Goal: Find specific page/section: Find specific page/section

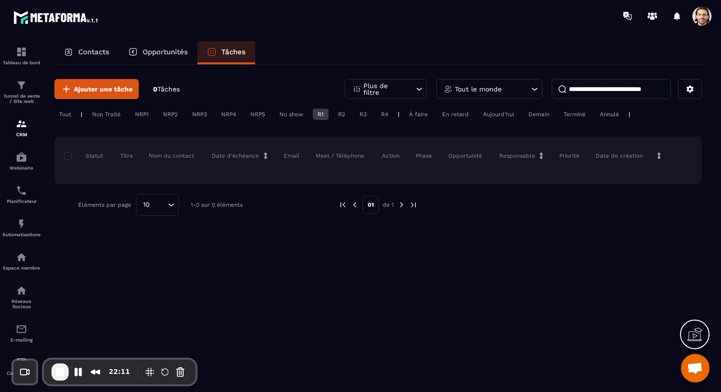
click at [130, 112] on div "Non Traité" at bounding box center [141, 114] width 23 height 11
click at [322, 115] on div "R1" at bounding box center [321, 114] width 16 height 11
click at [333, 115] on div "R1" at bounding box center [341, 114] width 17 height 11
click at [66, 112] on div "Tout" at bounding box center [64, 114] width 21 height 11
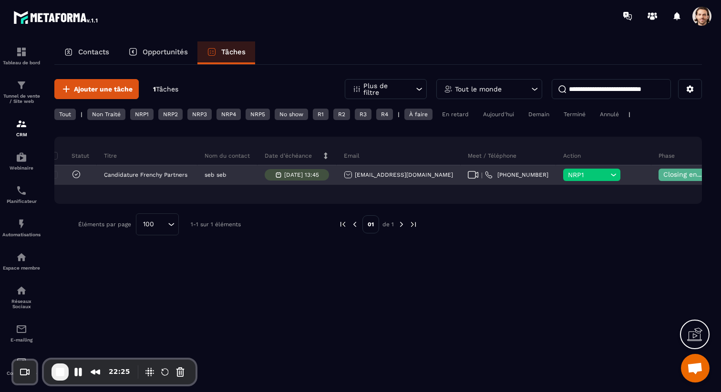
scroll to position [0, 10]
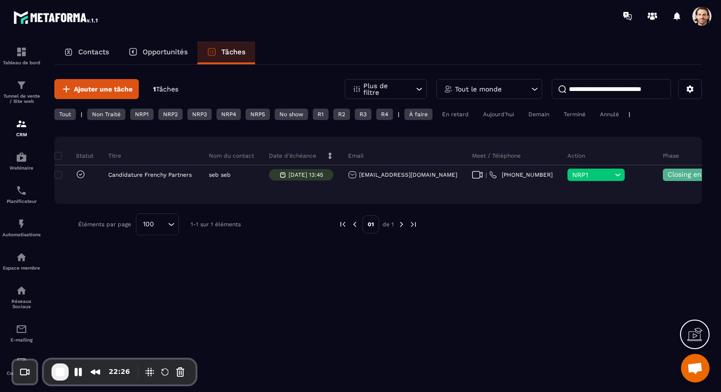
click at [107, 52] on p "Contacts" at bounding box center [93, 52] width 31 height 9
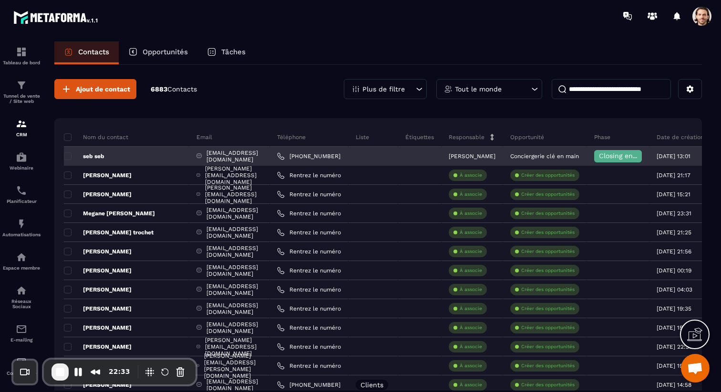
click at [90, 155] on p "seb seb" at bounding box center [84, 156] width 41 height 8
